Goal: Task Accomplishment & Management: Manage account settings

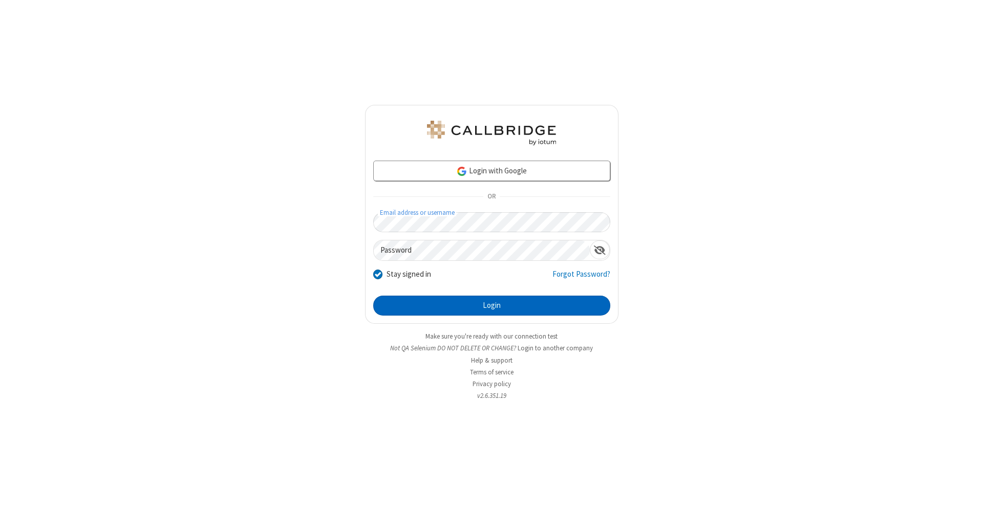
click at [491, 306] on button "Login" at bounding box center [491, 306] width 237 height 20
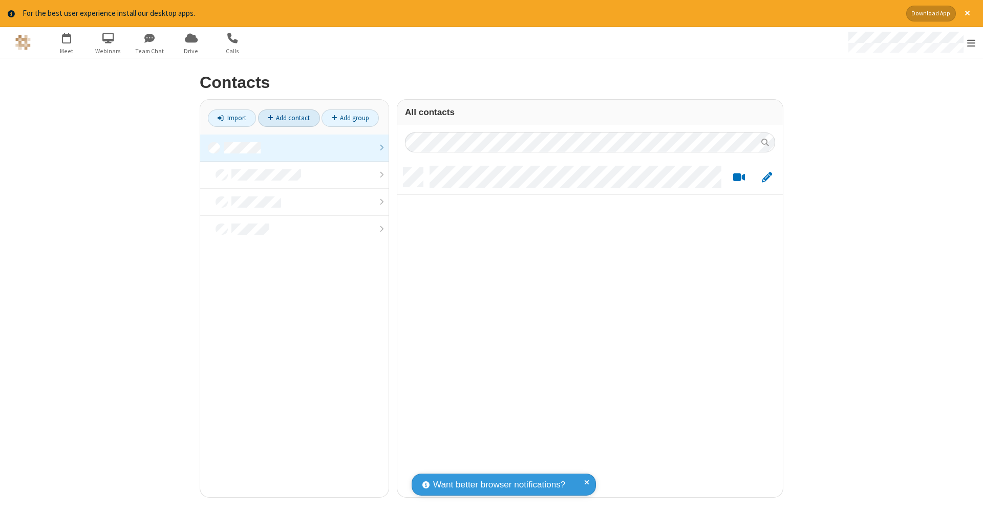
click at [289, 118] on link "Add contact" at bounding box center [289, 118] width 62 height 17
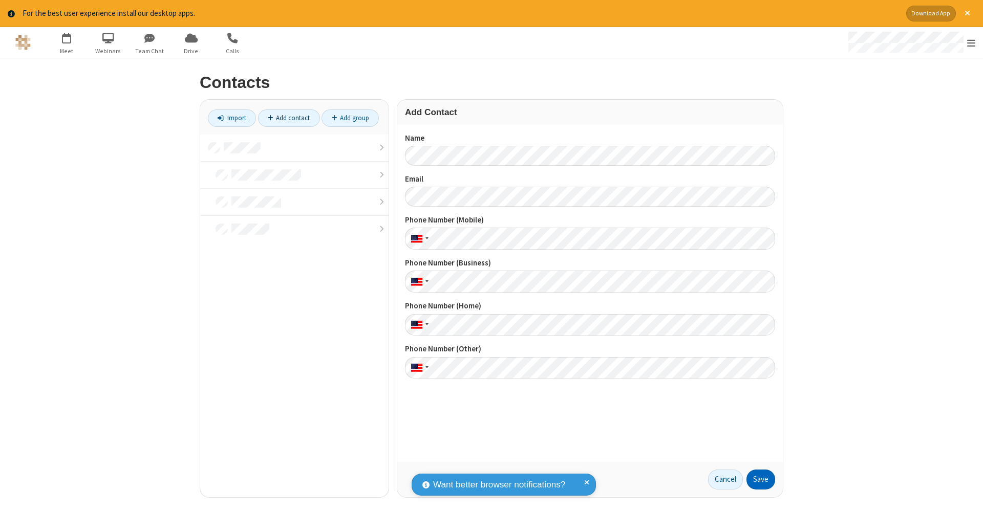
click at [761, 480] on button "Save" at bounding box center [760, 480] width 29 height 20
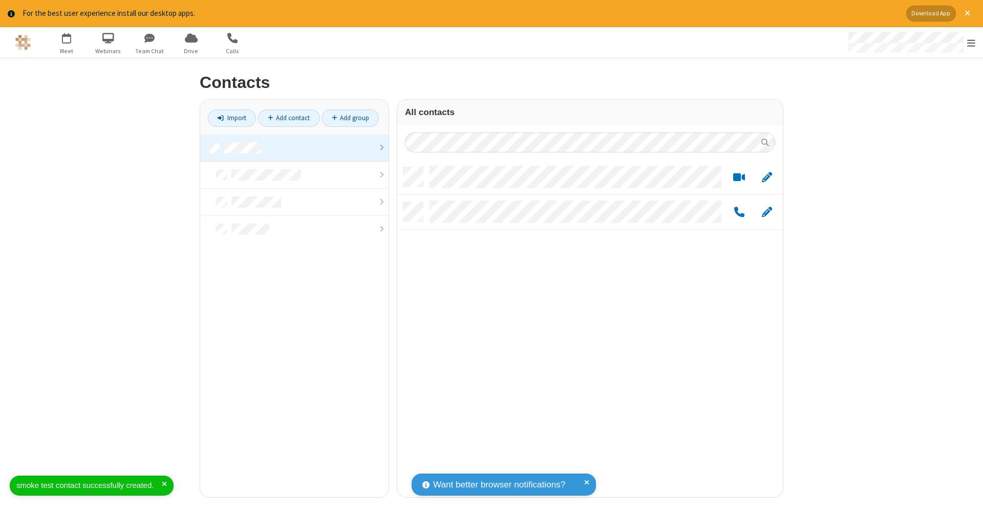
scroll to position [330, 378]
click at [289, 118] on link "Add contact" at bounding box center [289, 118] width 62 height 17
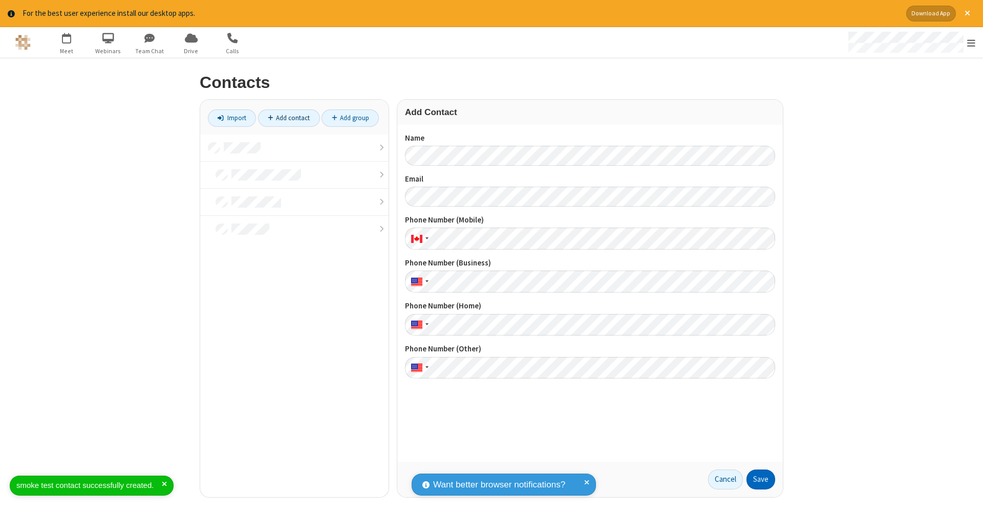
click at [761, 480] on button "Save" at bounding box center [760, 480] width 29 height 20
